Goal: Navigation & Orientation: Find specific page/section

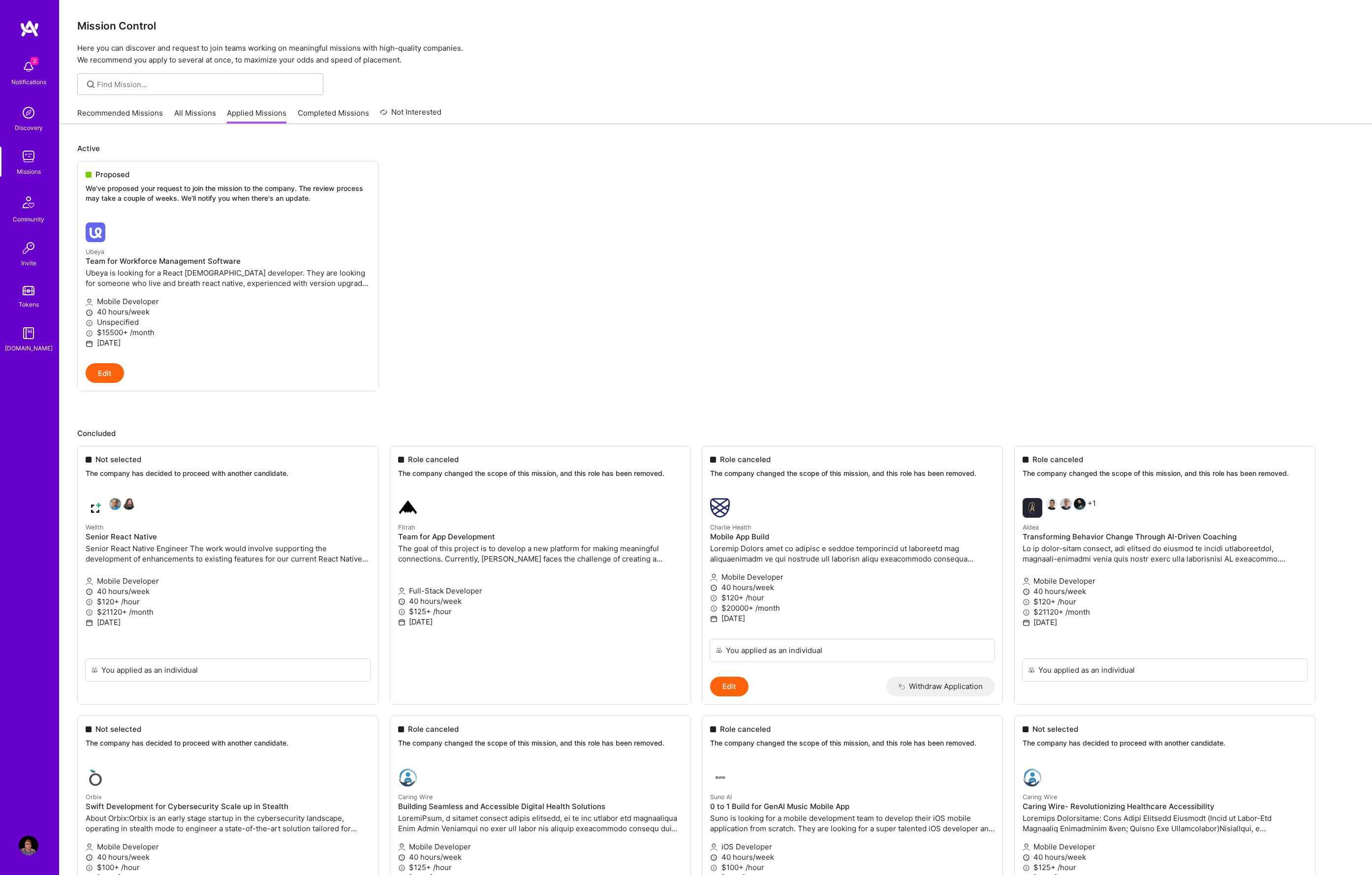
scroll to position [35, 0]
click at [28, 153] on img at bounding box center [28, 156] width 20 height 20
